Goal: Participate in discussion

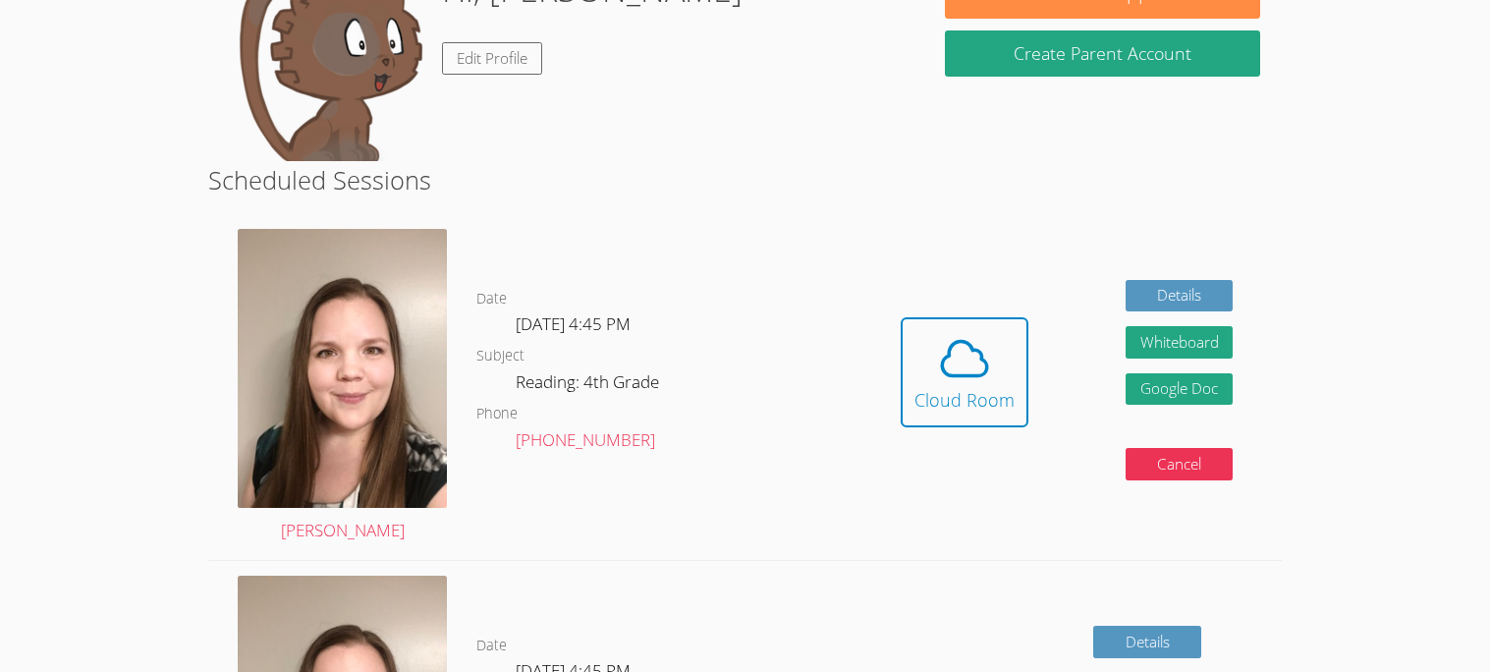
scroll to position [336, 0]
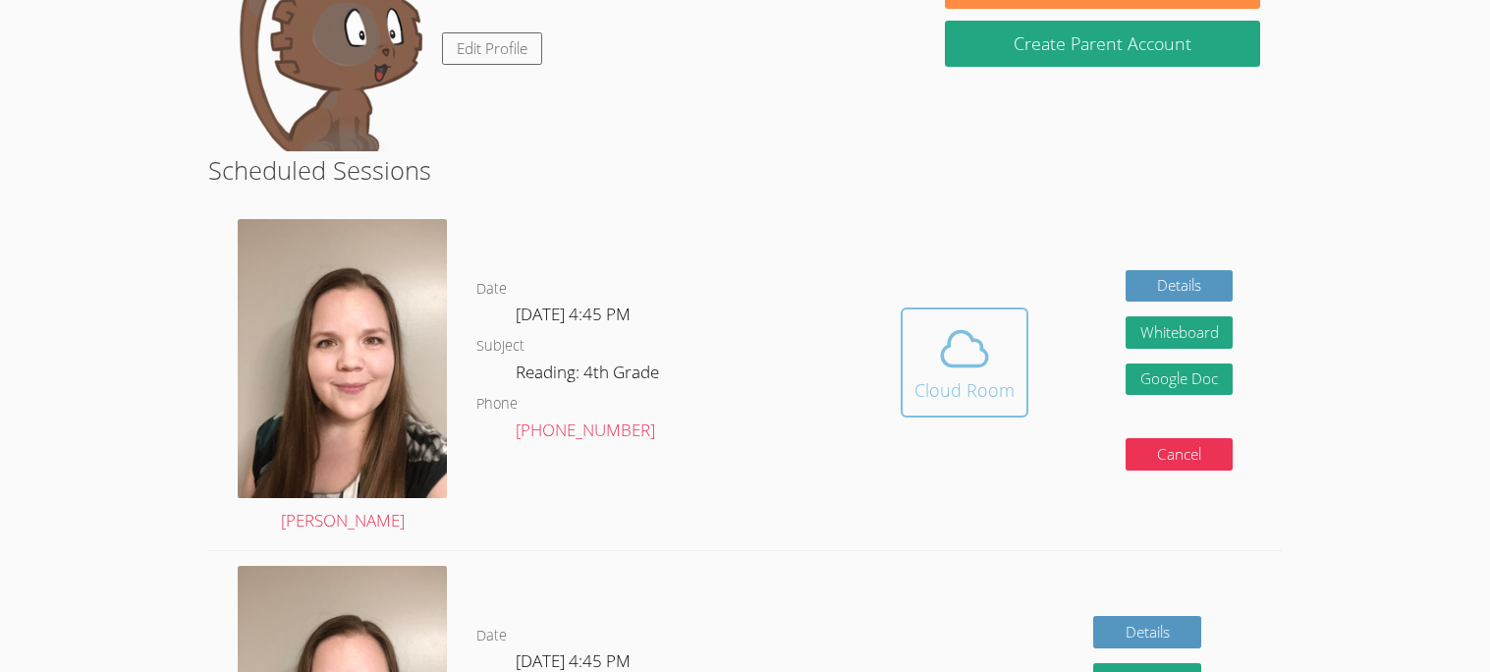
click at [986, 383] on div "Cloud Room" at bounding box center [965, 390] width 100 height 28
click at [971, 357] on icon at bounding box center [964, 348] width 55 height 55
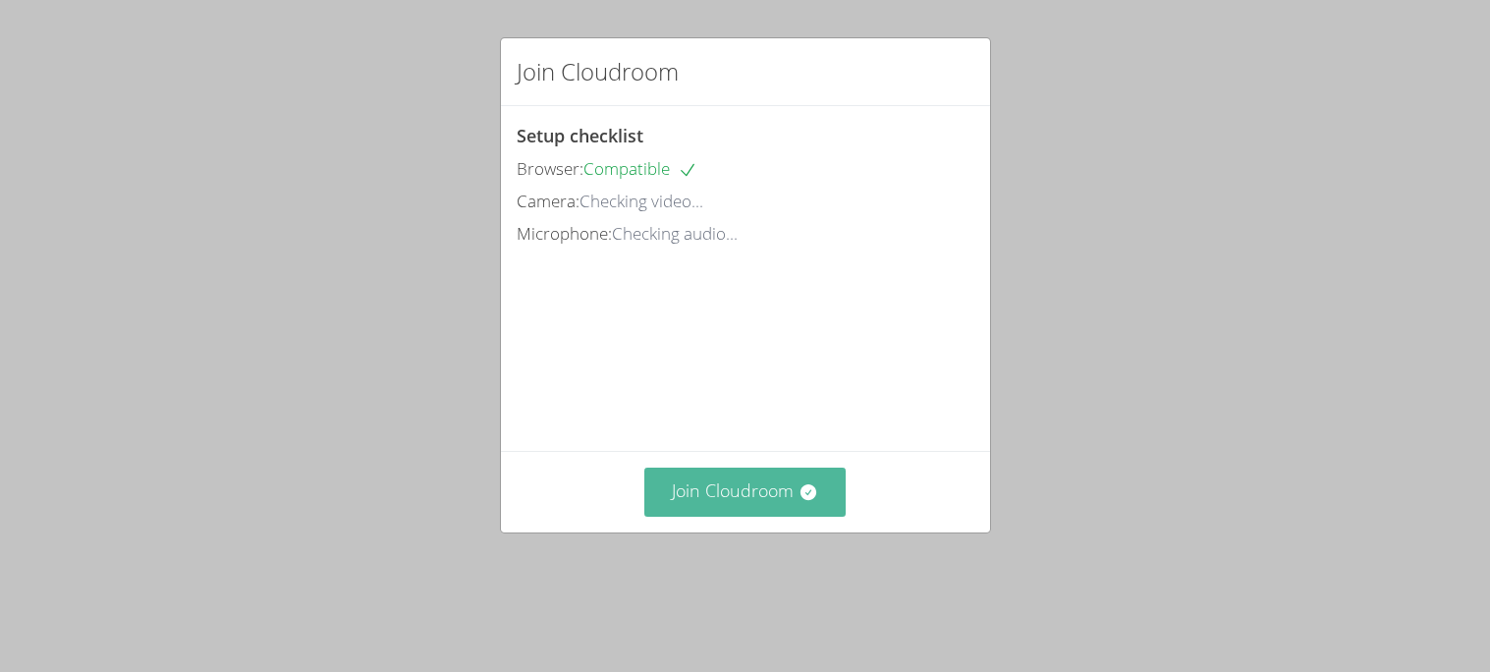
click at [801, 500] on icon at bounding box center [809, 492] width 16 height 16
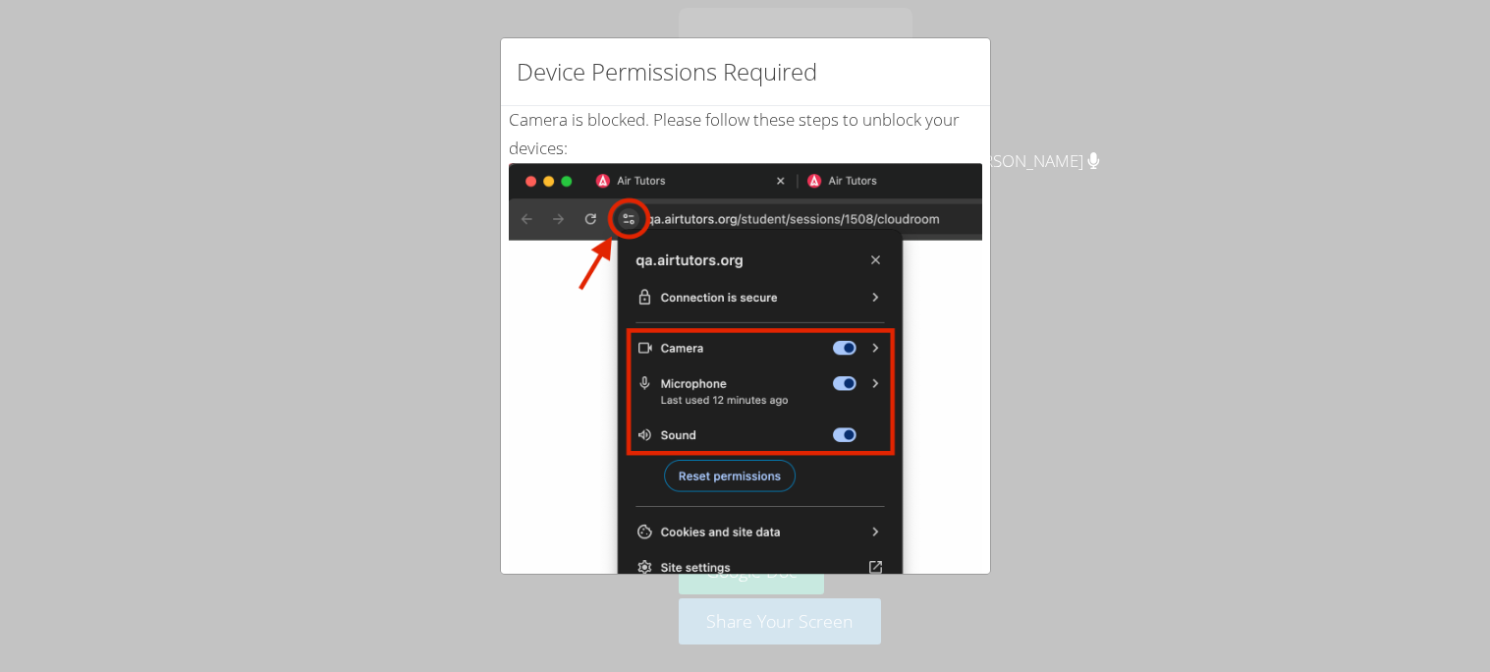
click at [766, 308] on img at bounding box center [745, 385] width 473 height 444
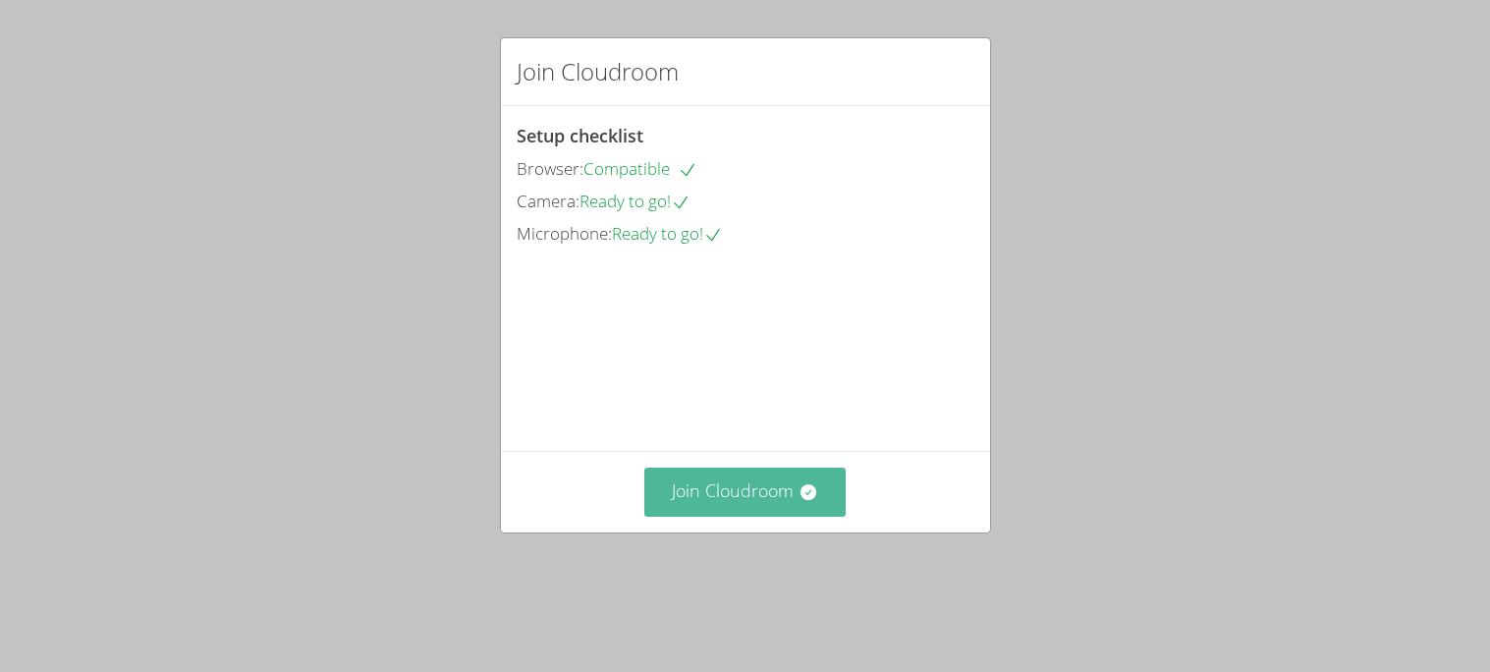
click at [816, 502] on icon at bounding box center [809, 492] width 20 height 20
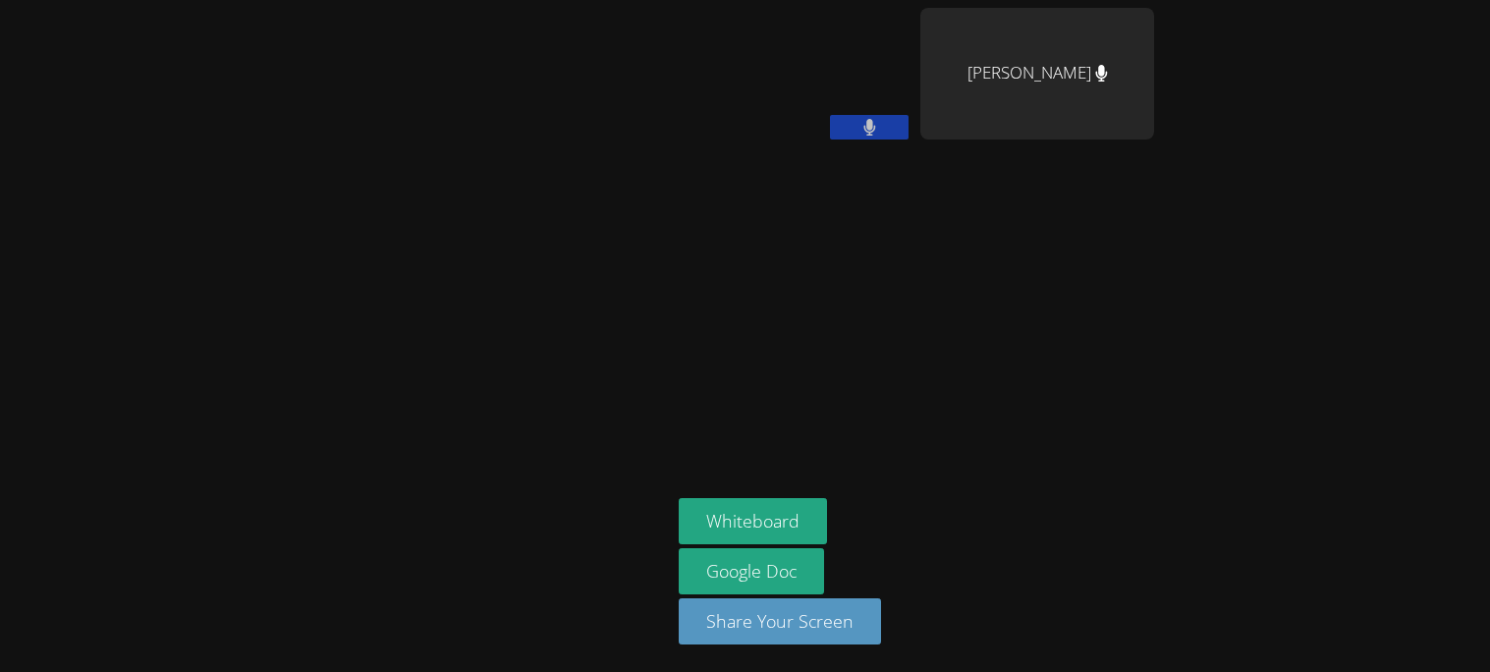
click at [891, 127] on button at bounding box center [869, 127] width 79 height 25
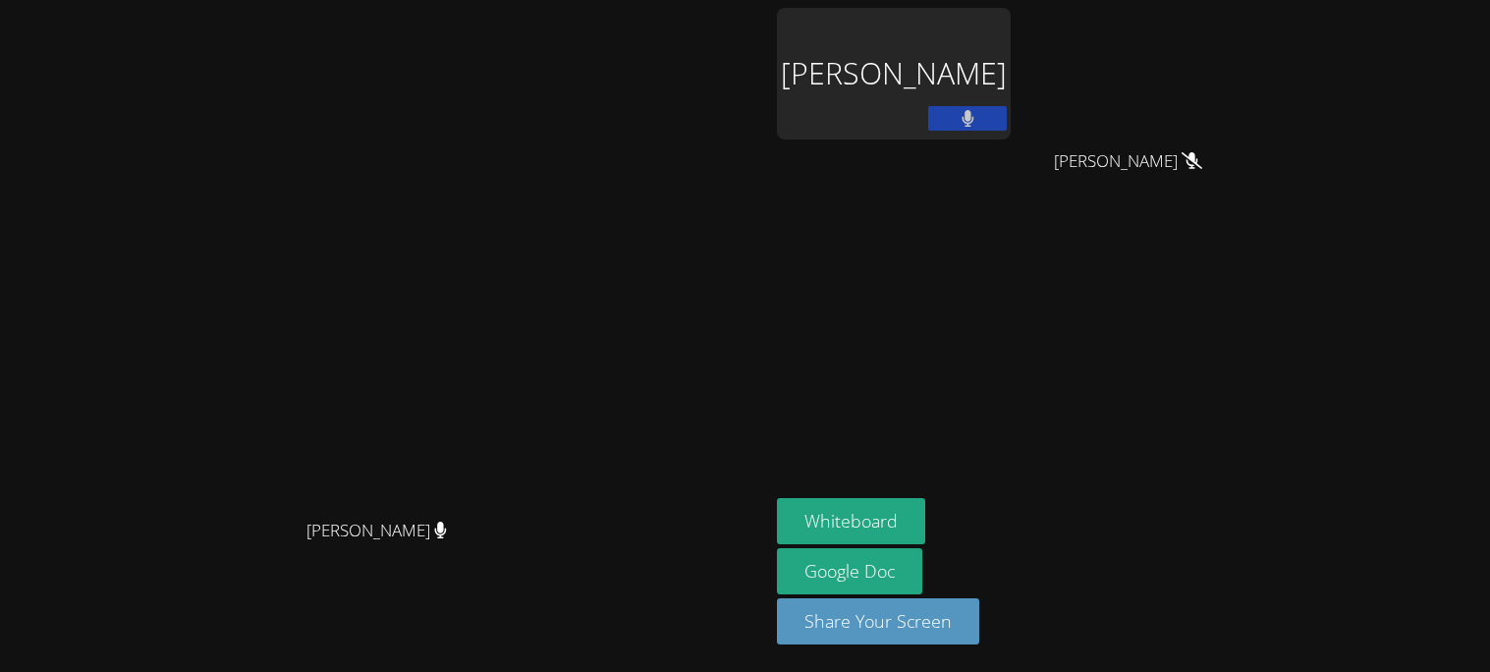
click at [1038, 120] on video at bounding box center [1136, 74] width 234 height 132
drag, startPoint x: 456, startPoint y: 529, endPoint x: 375, endPoint y: 527, distance: 80.6
click at [375, 527] on span "[PERSON_NAME]" at bounding box center [376, 531] width 140 height 28
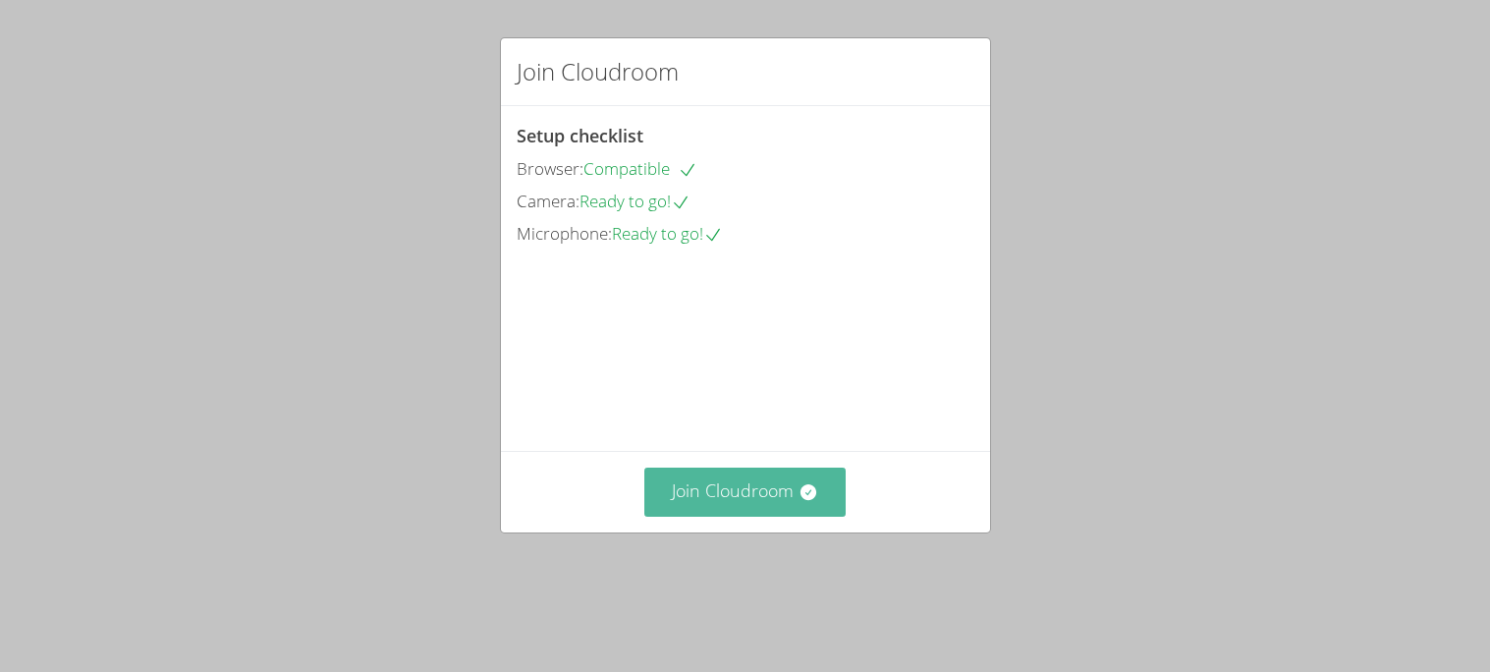
click at [737, 516] on button "Join Cloudroom" at bounding box center [744, 492] width 201 height 48
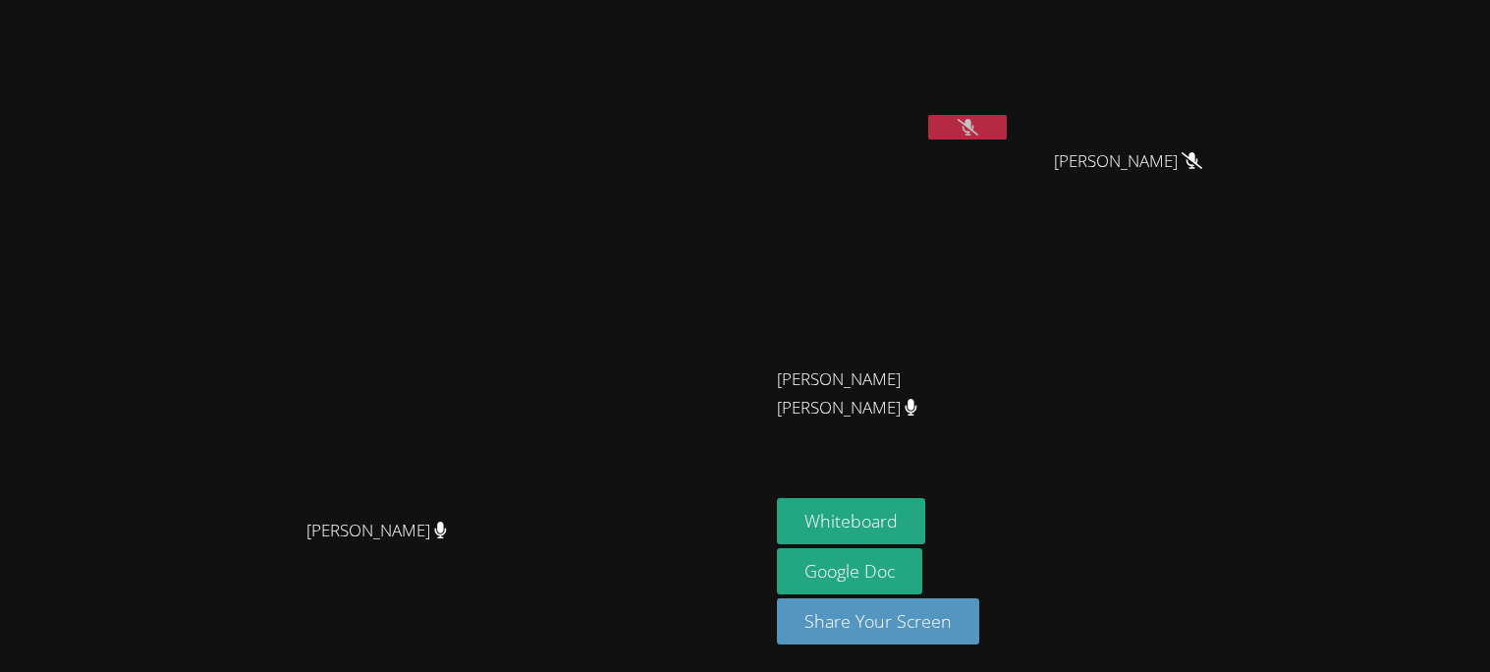
click at [965, 119] on icon at bounding box center [968, 127] width 21 height 17
click at [1001, 131] on button at bounding box center [967, 127] width 79 height 25
click at [965, 127] on icon at bounding box center [968, 127] width 21 height 17
click at [978, 119] on icon at bounding box center [968, 127] width 21 height 17
click at [1011, 329] on video at bounding box center [894, 292] width 234 height 132
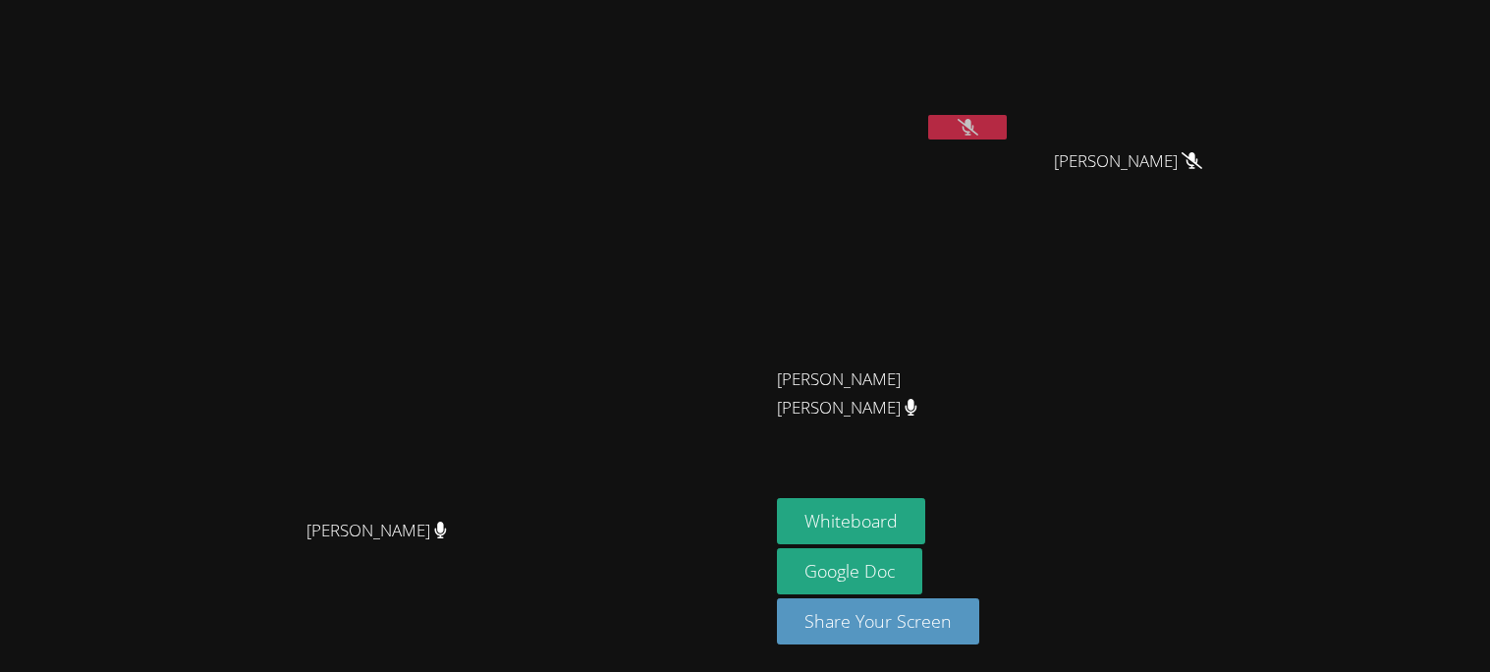
click at [1007, 127] on button at bounding box center [967, 127] width 79 height 25
click at [978, 132] on icon at bounding box center [968, 127] width 21 height 17
click at [909, 514] on button "Whiteboard" at bounding box center [851, 521] width 148 height 46
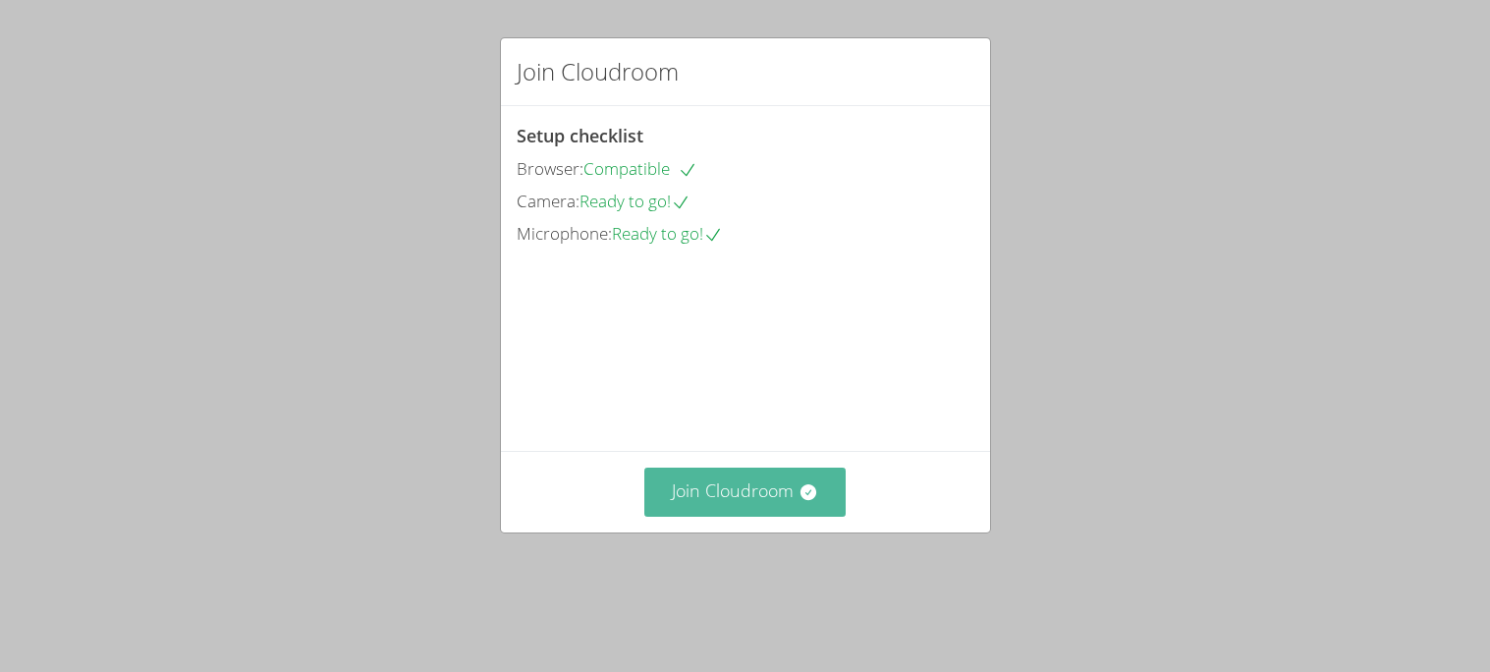
click at [817, 516] on button "Join Cloudroom" at bounding box center [744, 492] width 201 height 48
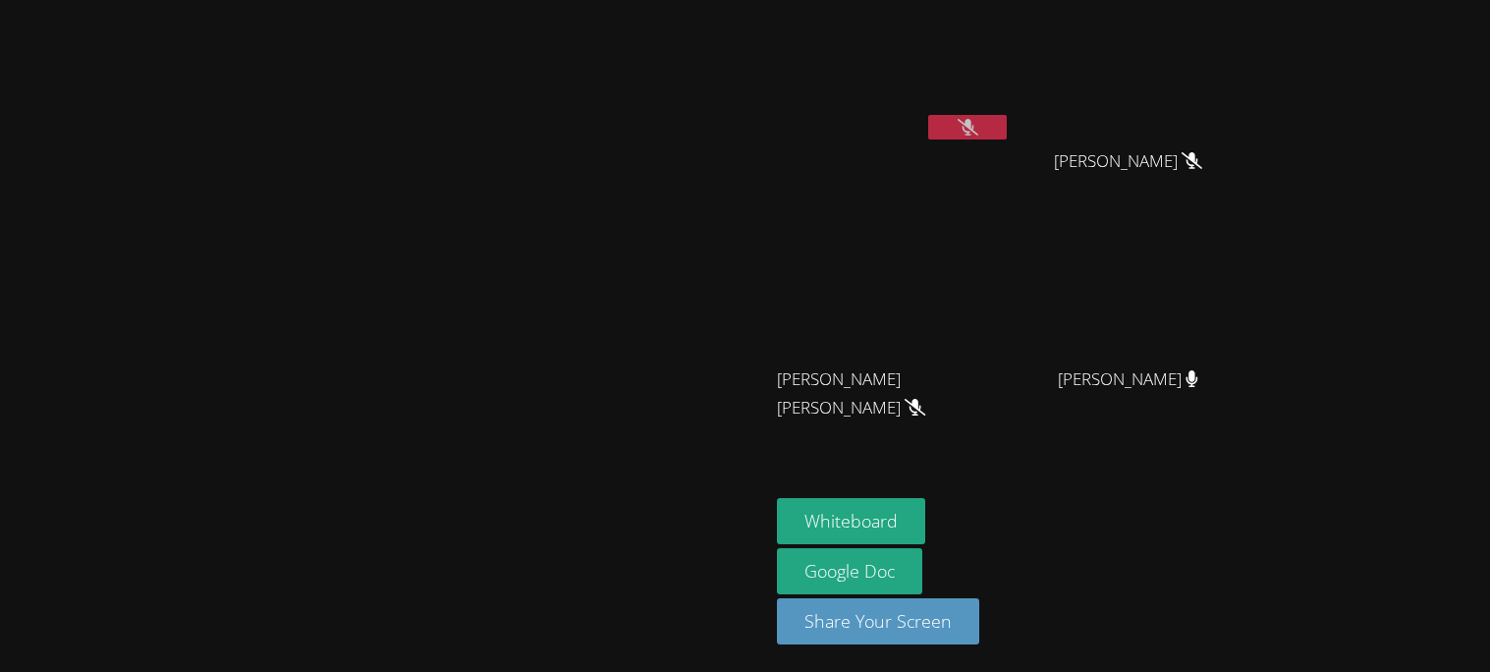
click at [1007, 127] on button at bounding box center [967, 127] width 79 height 25
click at [965, 127] on icon at bounding box center [968, 127] width 21 height 17
click at [964, 119] on icon at bounding box center [968, 127] width 21 height 17
click at [958, 121] on icon at bounding box center [968, 127] width 21 height 17
drag, startPoint x: 1212, startPoint y: 369, endPoint x: 1106, endPoint y: 399, distance: 110.1
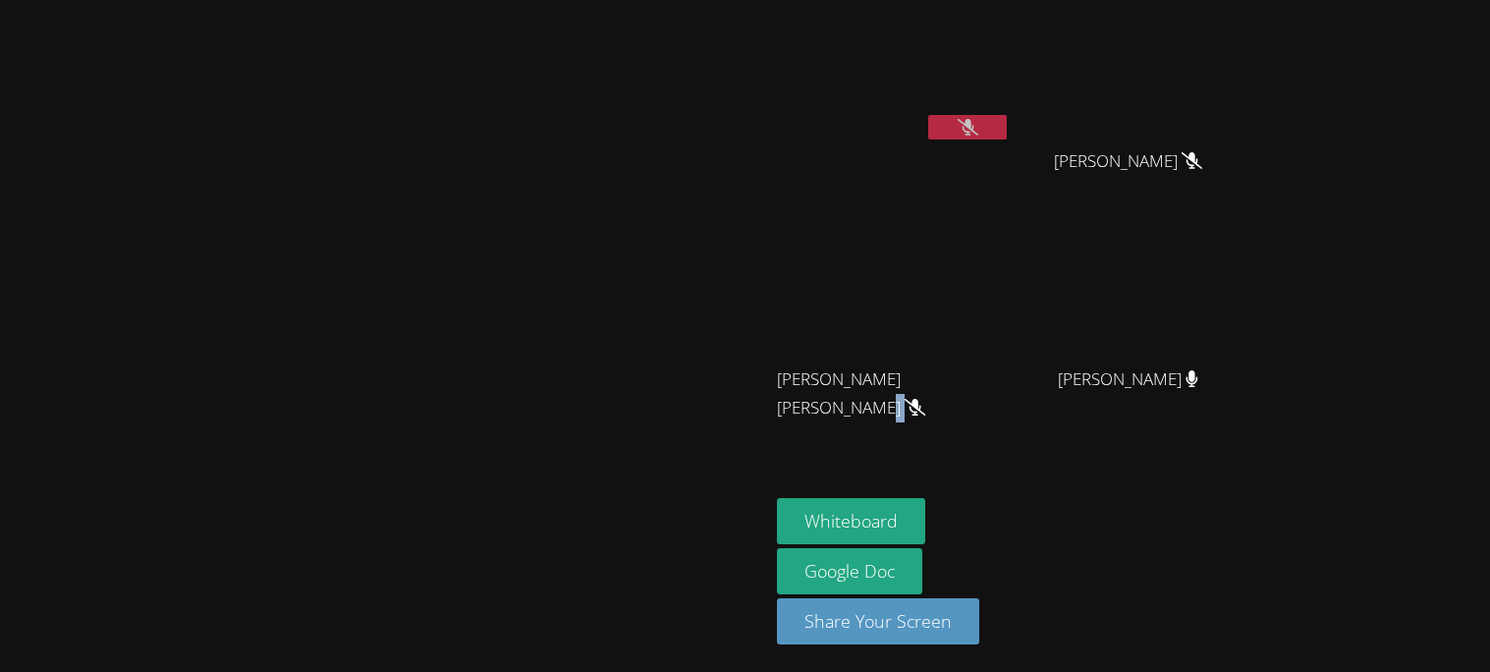
click at [995, 399] on span "Victoria Yamileth Martinez Villegas" at bounding box center [886, 393] width 218 height 57
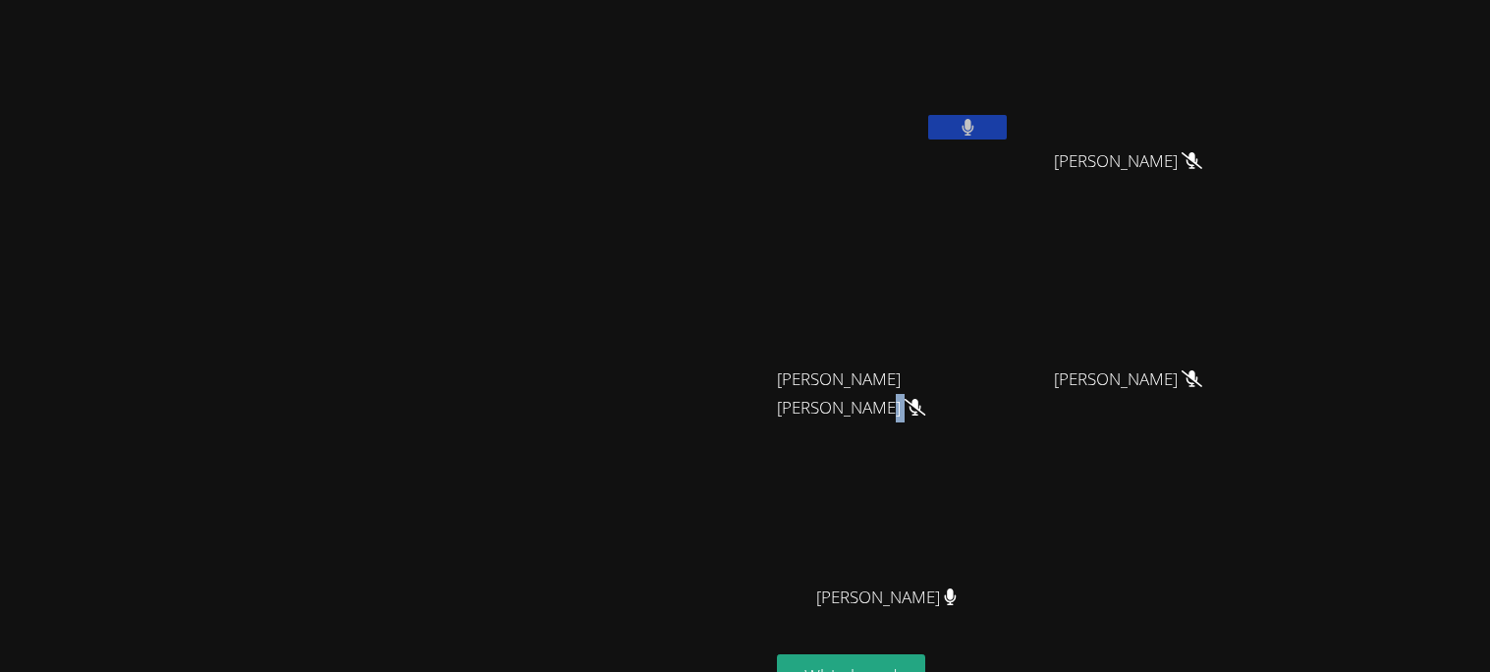
scroll to position [155, 0]
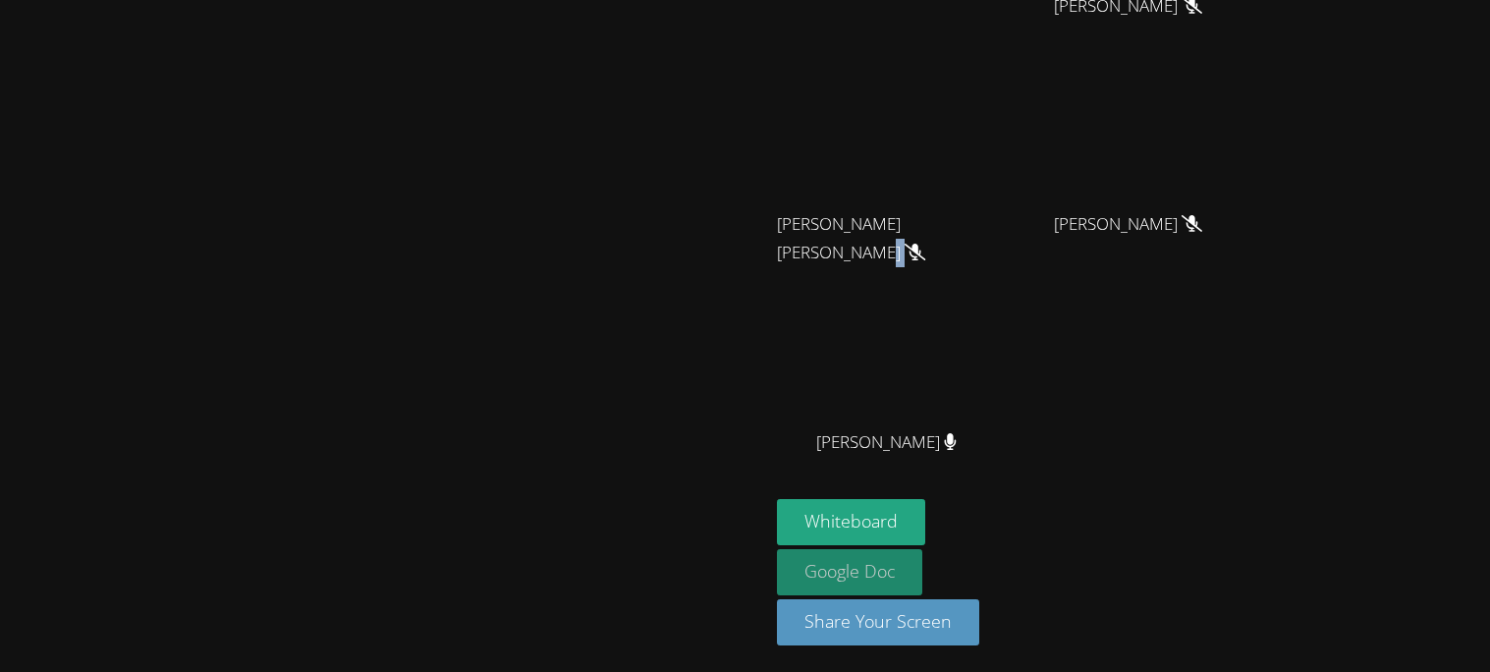
click at [922, 592] on link "Google Doc" at bounding box center [849, 572] width 145 height 46
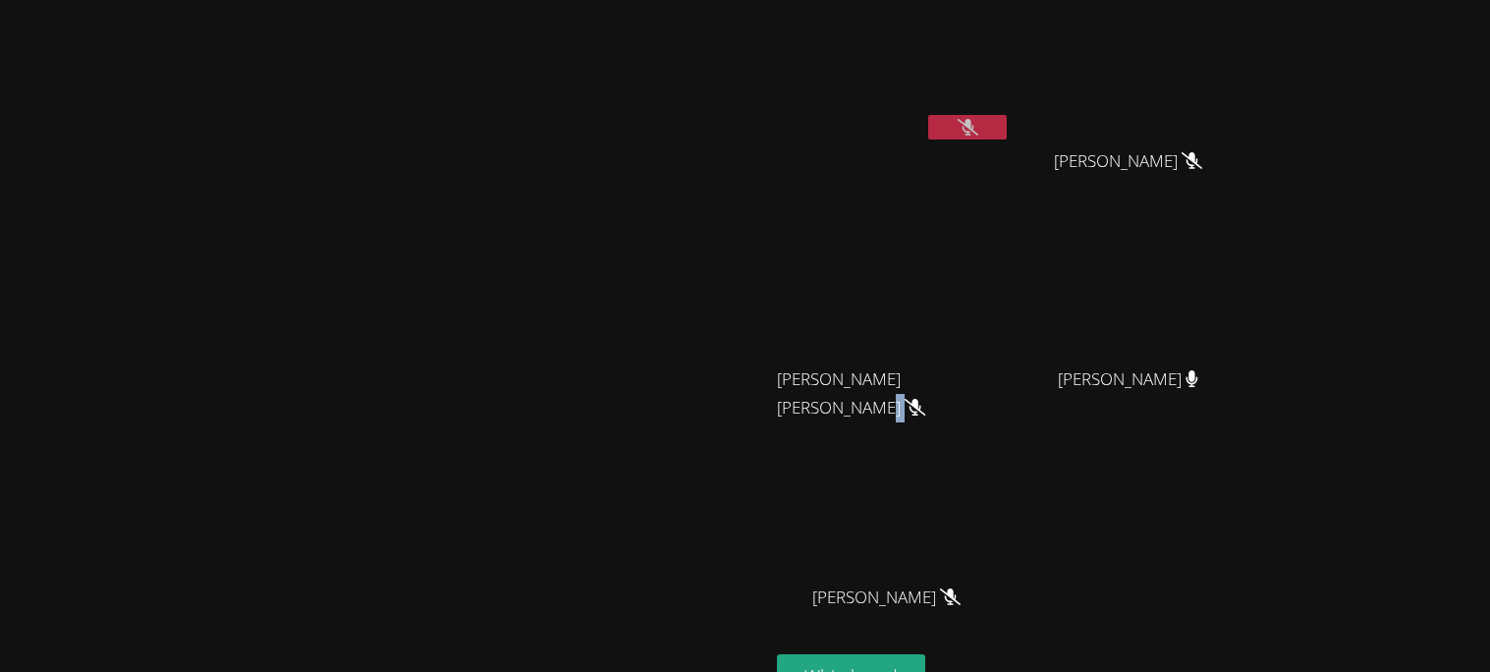
click at [1007, 126] on button at bounding box center [967, 127] width 79 height 25
click at [1007, 128] on button at bounding box center [967, 127] width 79 height 25
click at [1007, 138] on button at bounding box center [967, 127] width 79 height 25
click at [1007, 127] on button at bounding box center [967, 127] width 79 height 25
drag, startPoint x: 654, startPoint y: 528, endPoint x: 580, endPoint y: 550, distance: 78.0
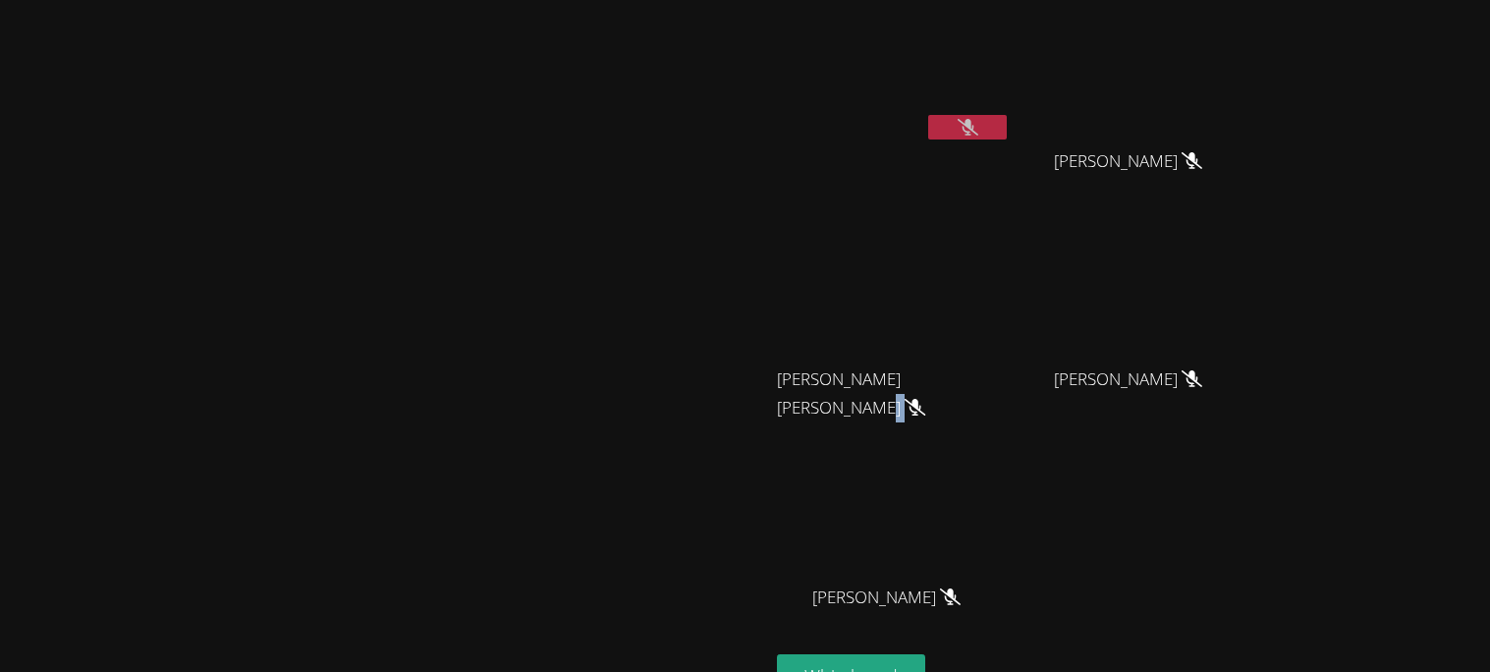
click at [532, 550] on video at bounding box center [385, 374] width 295 height 424
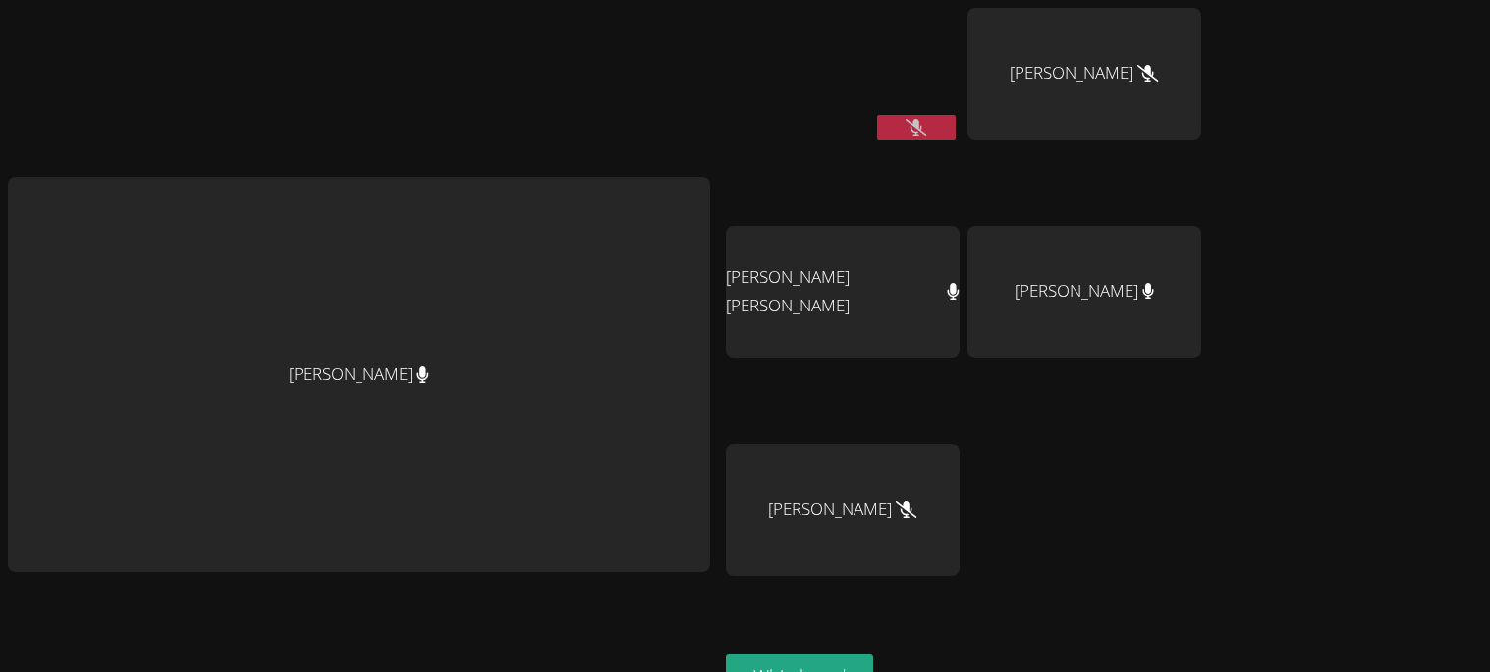
click at [920, 124] on icon at bounding box center [916, 127] width 21 height 17
click at [947, 125] on button at bounding box center [916, 127] width 79 height 25
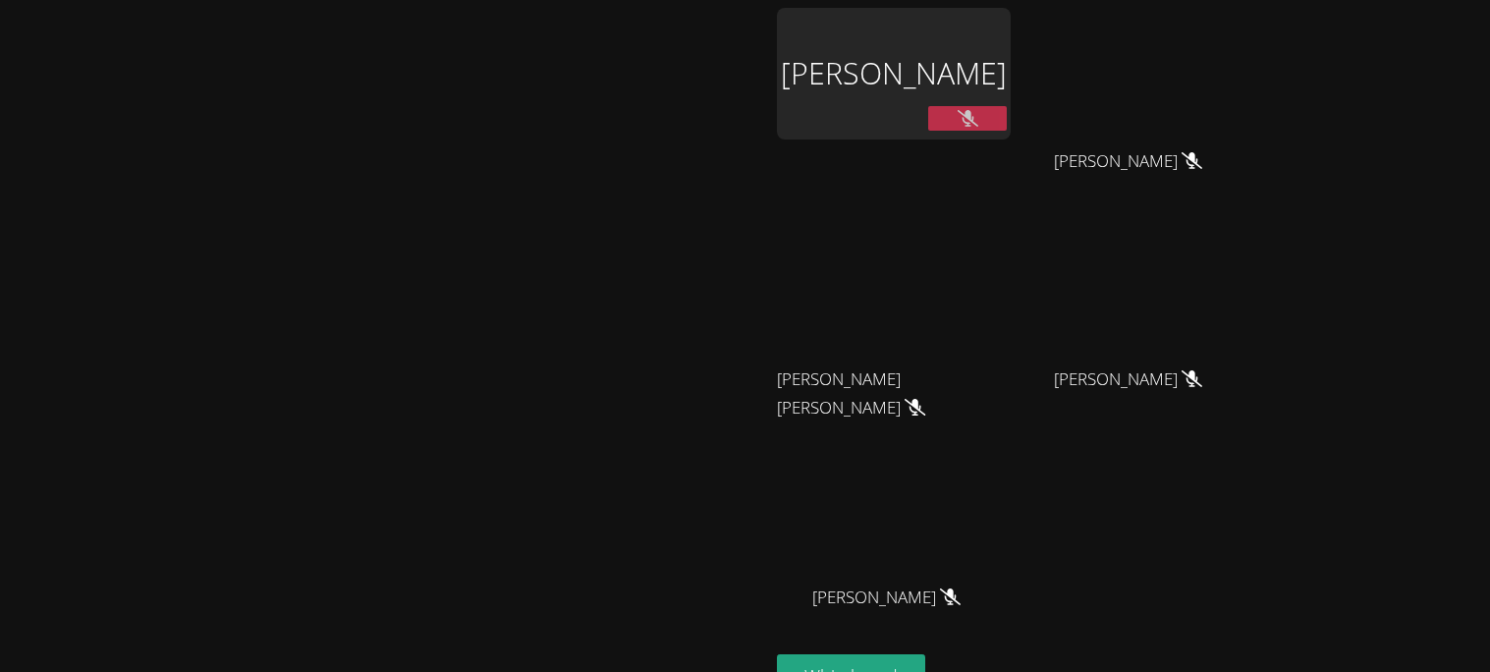
click at [532, 162] on video at bounding box center [385, 374] width 295 height 424
click at [978, 123] on icon at bounding box center [968, 118] width 21 height 17
click at [974, 123] on icon at bounding box center [968, 118] width 12 height 17
click at [978, 123] on icon at bounding box center [968, 118] width 21 height 17
click at [978, 117] on icon at bounding box center [968, 118] width 21 height 17
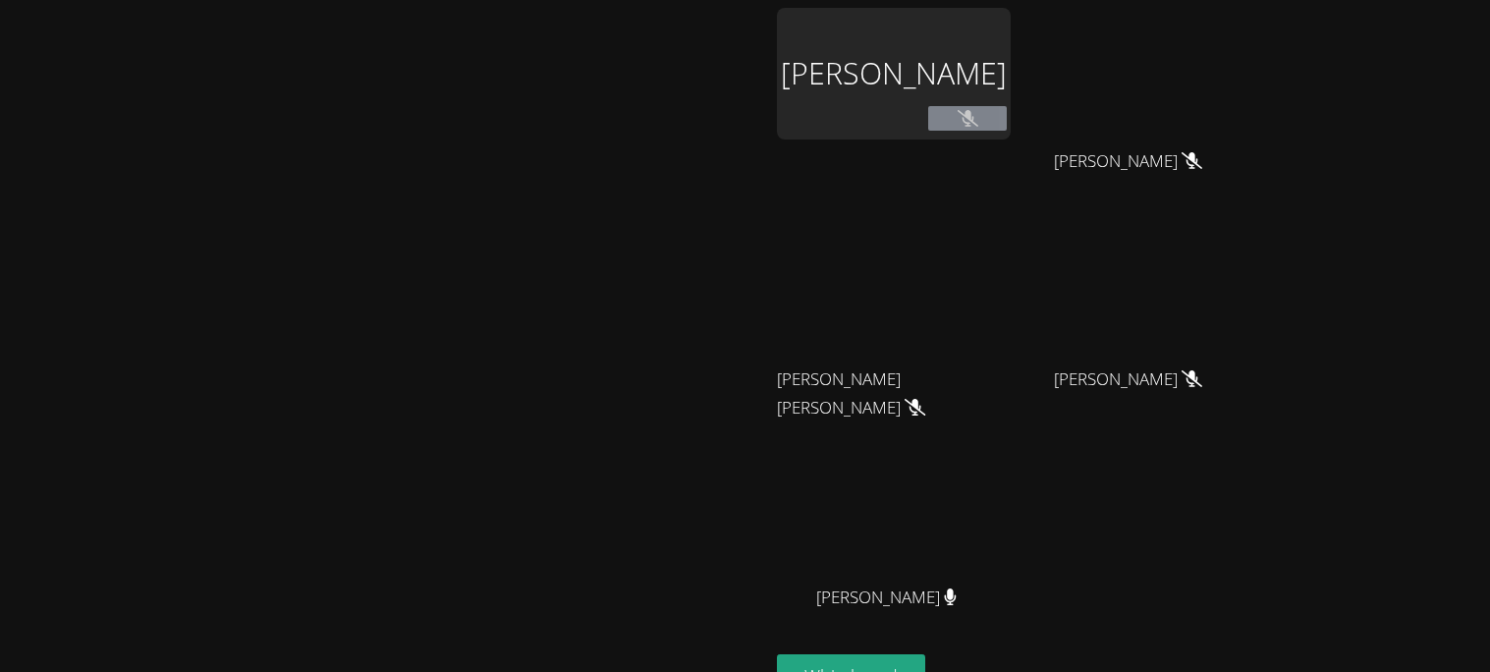
click at [1007, 128] on button at bounding box center [967, 118] width 79 height 25
click at [1007, 120] on button at bounding box center [967, 118] width 79 height 25
click at [1252, 407] on div "Aaron Chen" at bounding box center [1136, 397] width 234 height 79
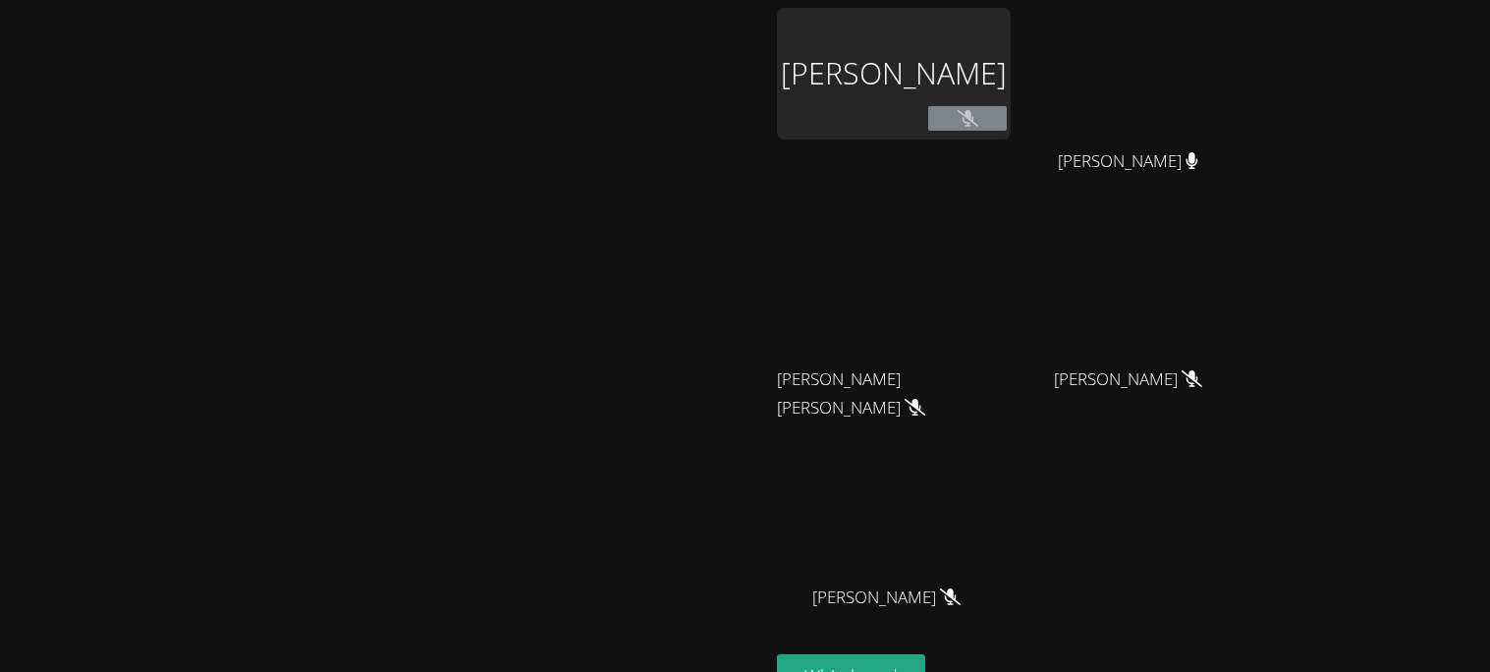
scroll to position [155, 0]
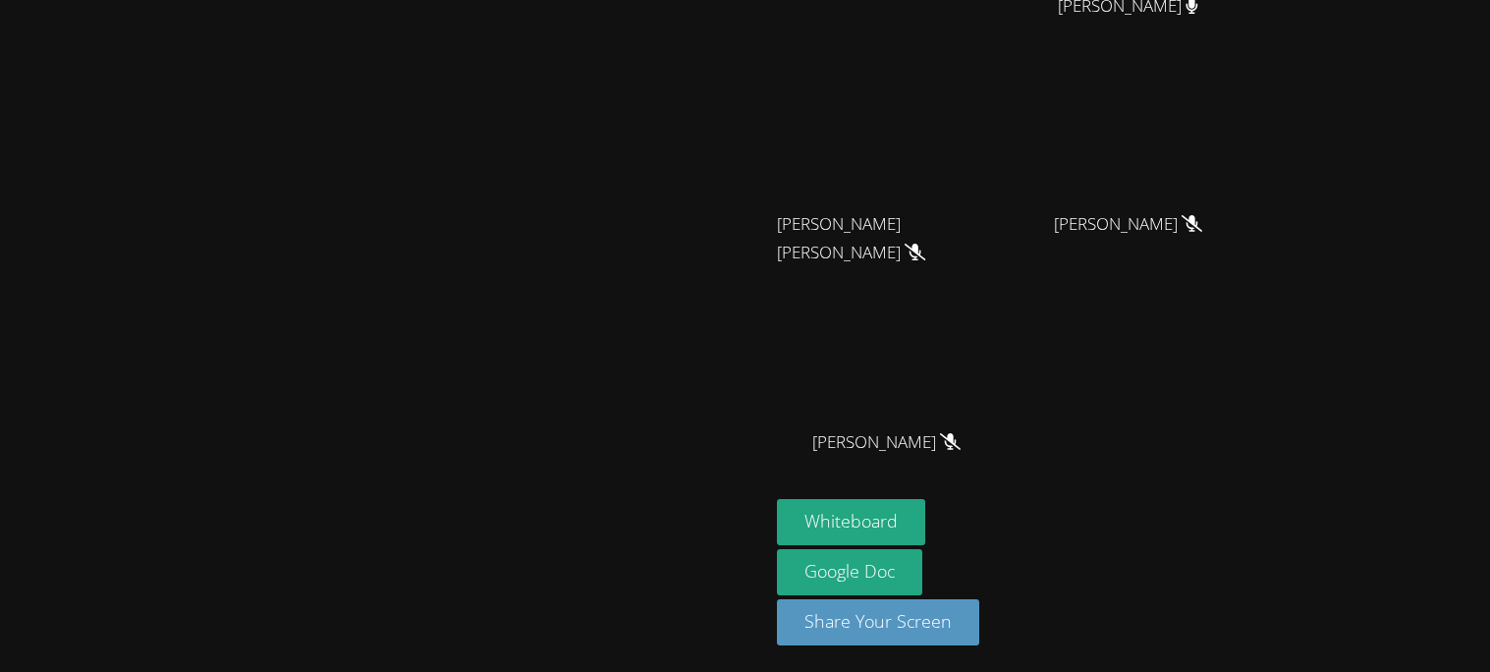
click at [1011, 417] on video at bounding box center [894, 355] width 234 height 132
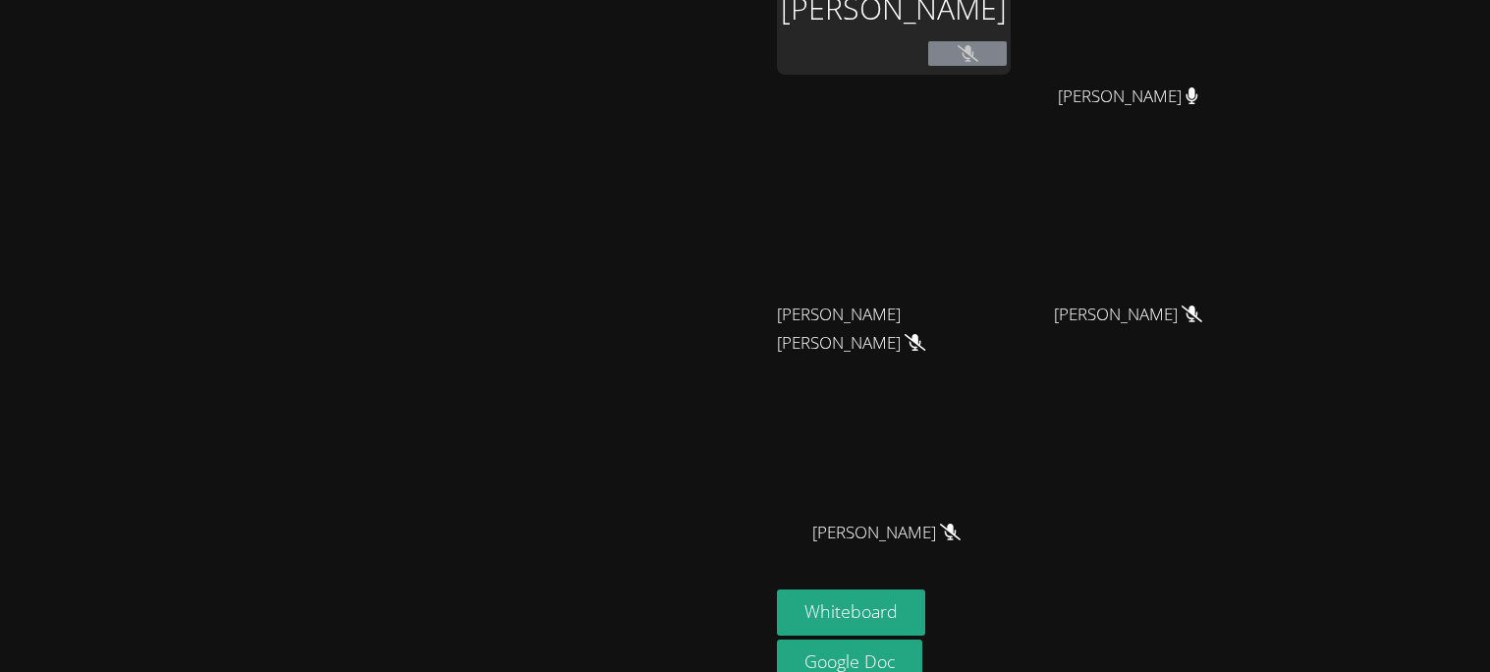
scroll to position [0, 0]
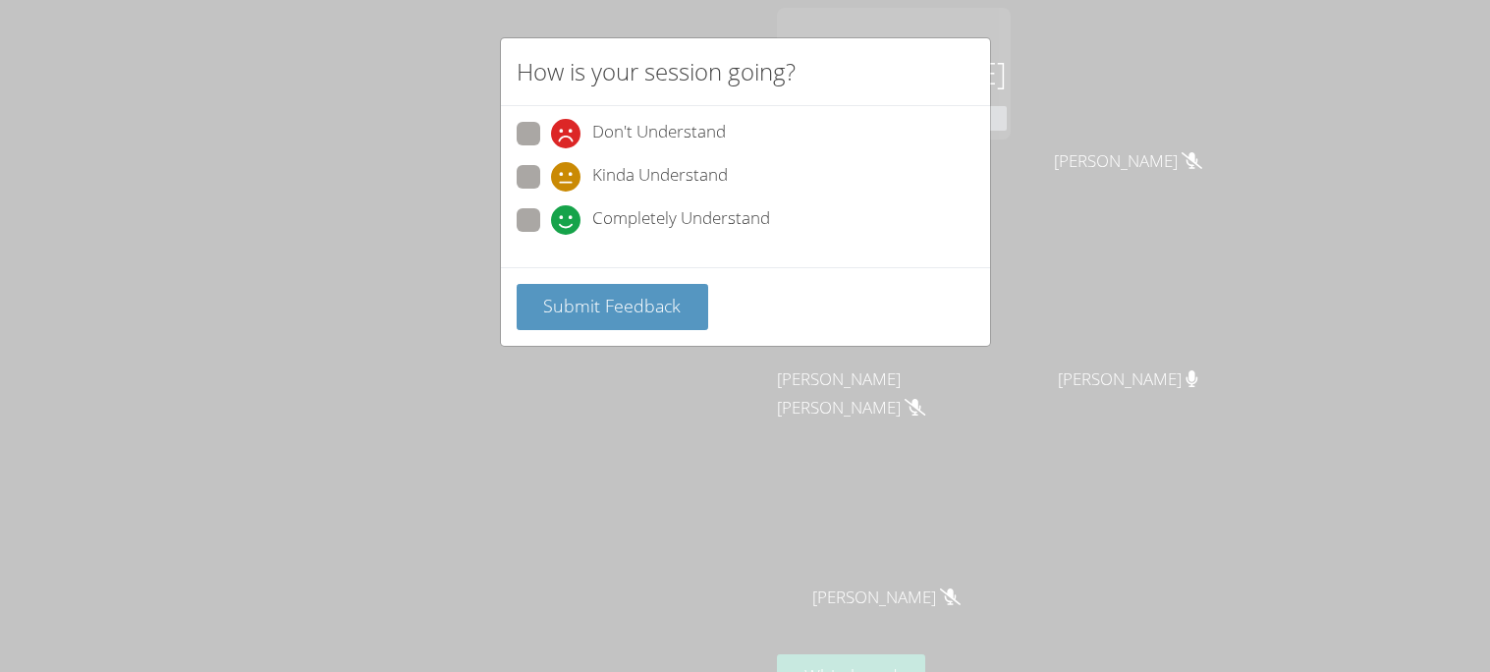
click at [534, 159] on div "Don't Understand Kinda Understand Completely Understand" at bounding box center [746, 183] width 458 height 122
click at [551, 192] on span at bounding box center [551, 192] width 0 height 0
click at [551, 173] on input "Kinda Understand" at bounding box center [559, 173] width 17 height 17
radio input "true"
click at [690, 304] on button "Submit Feedback" at bounding box center [613, 307] width 193 height 46
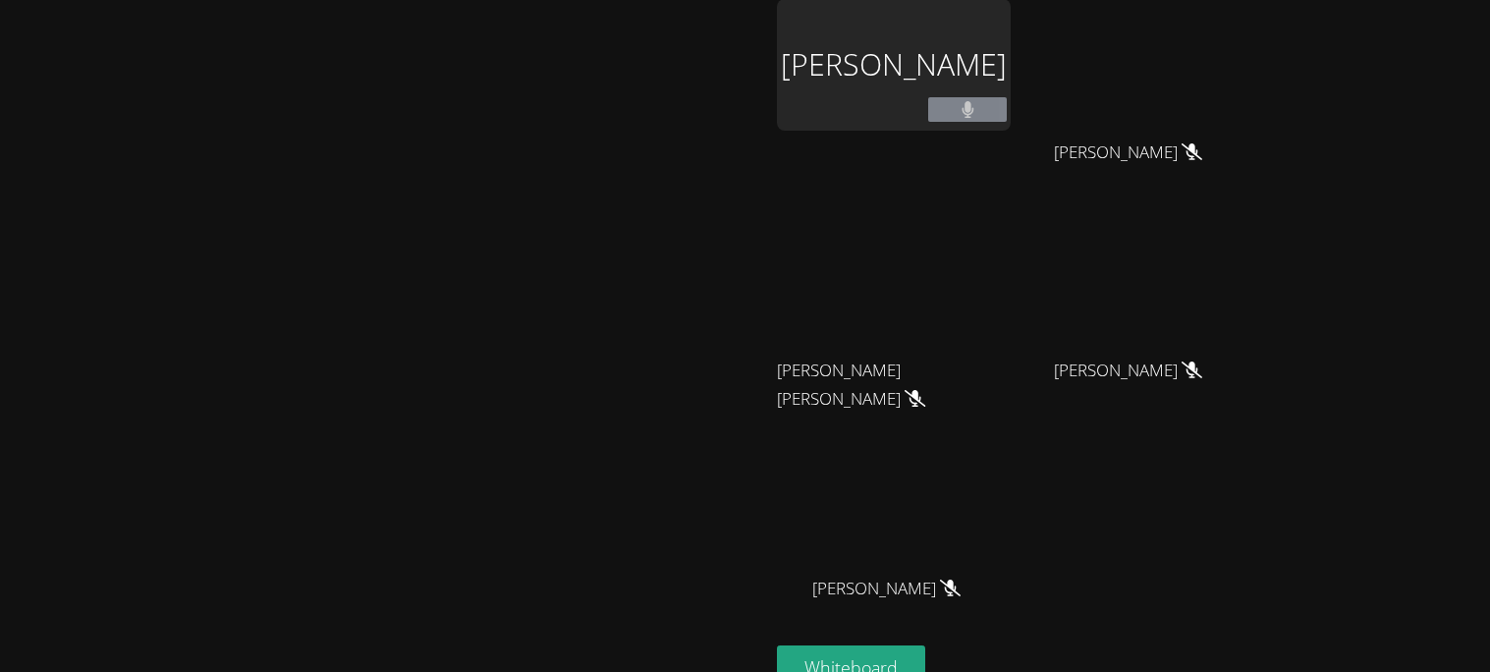
scroll to position [7, 0]
click at [532, 379] on video at bounding box center [385, 367] width 295 height 424
drag, startPoint x: 561, startPoint y: 412, endPoint x: 560, endPoint y: 477, distance: 65.8
click at [532, 477] on video at bounding box center [385, 367] width 295 height 424
drag, startPoint x: 1050, startPoint y: 522, endPoint x: 1160, endPoint y: 537, distance: 111.1
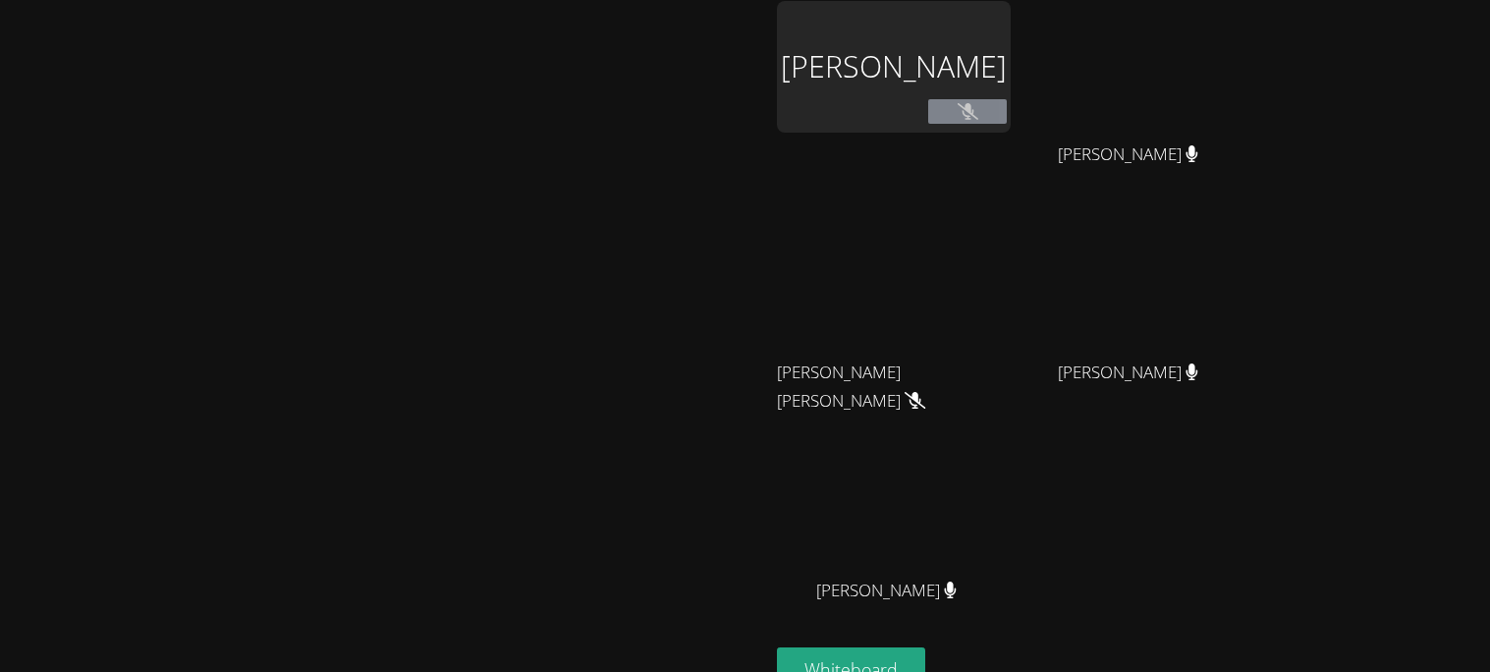
click at [1011, 537] on video at bounding box center [894, 503] width 234 height 132
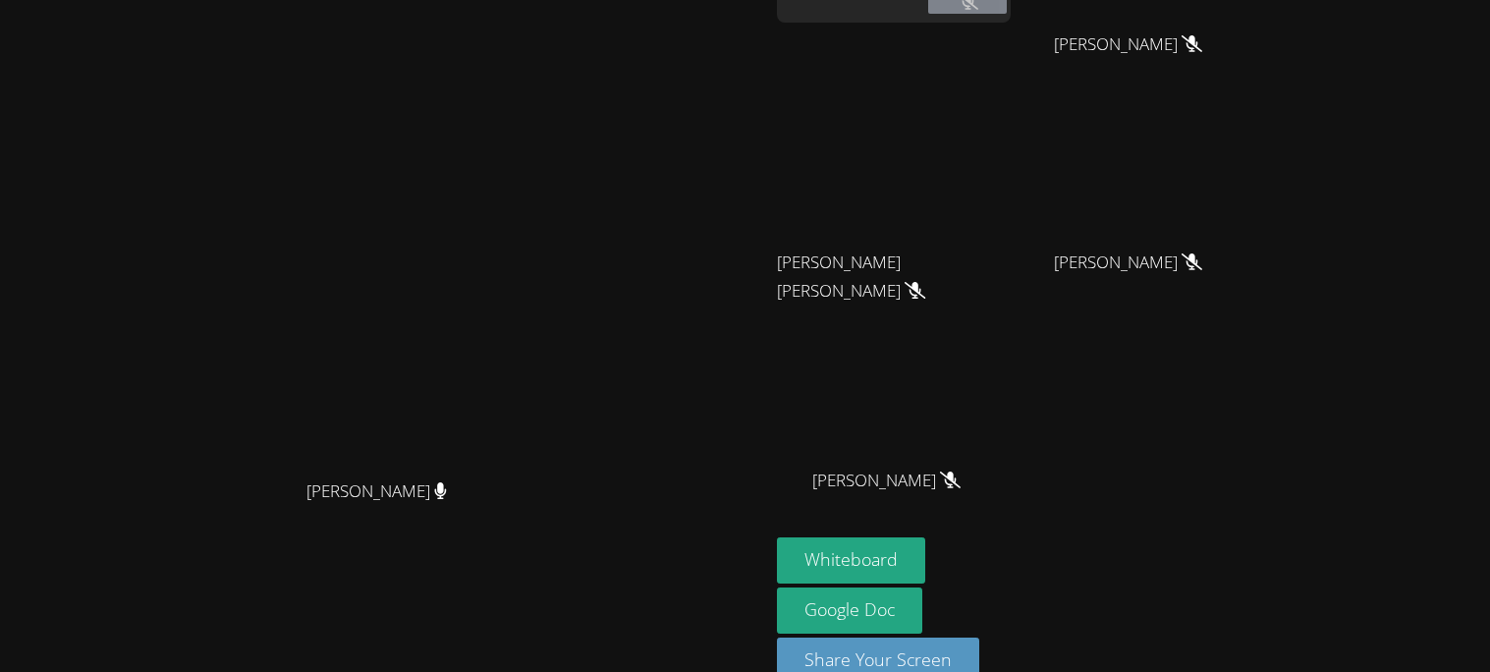
scroll to position [106, 0]
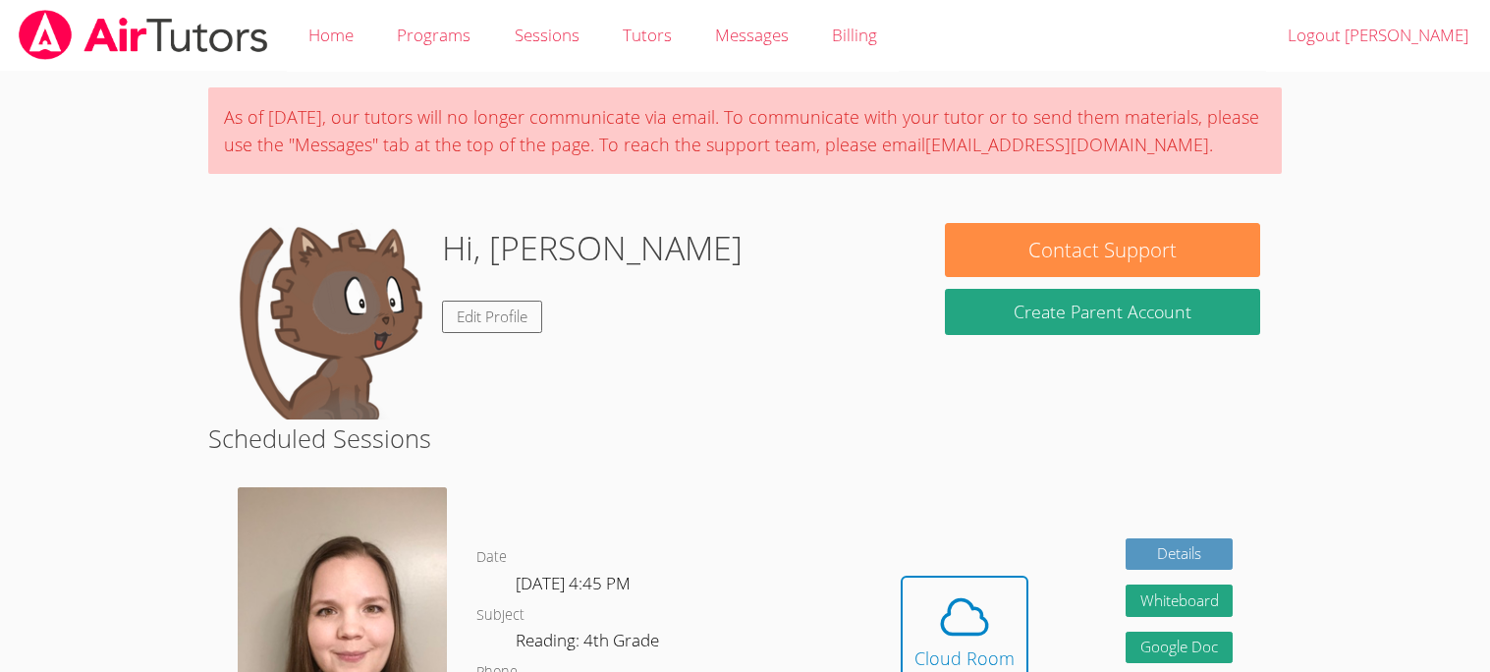
scroll to position [336, 0]
